Goal: Transaction & Acquisition: Subscribe to service/newsletter

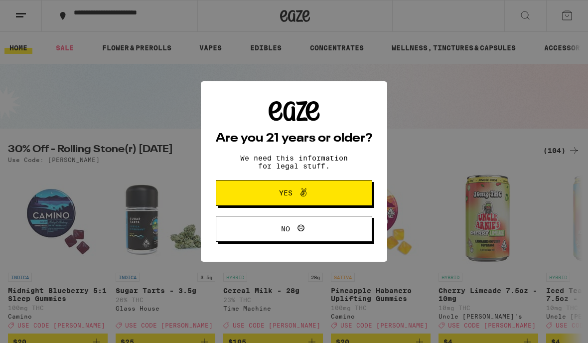
click at [349, 133] on h2 "Are you 21 years or older?" at bounding box center [294, 139] width 156 height 12
click at [335, 196] on button "Yes" at bounding box center [294, 193] width 156 height 26
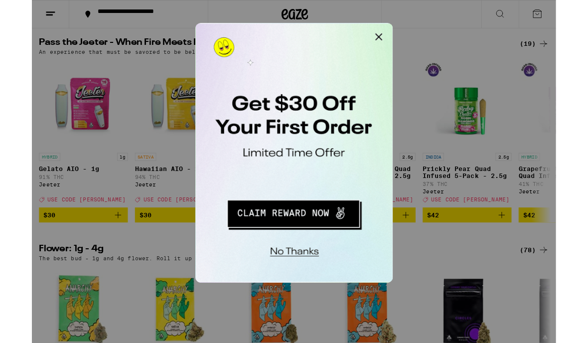
click at [299, 161] on button "Redirect to URL" at bounding box center [264, 155] width 124 height 25
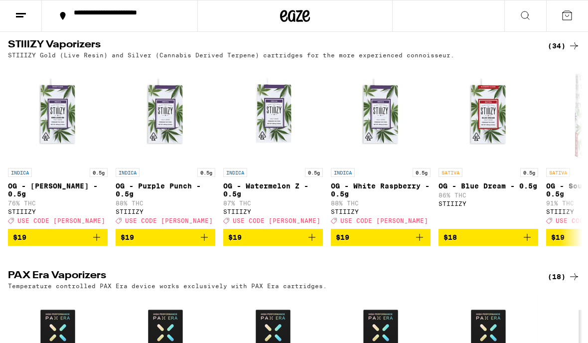
scroll to position [1528, 0]
